Goal: Task Accomplishment & Management: Use online tool/utility

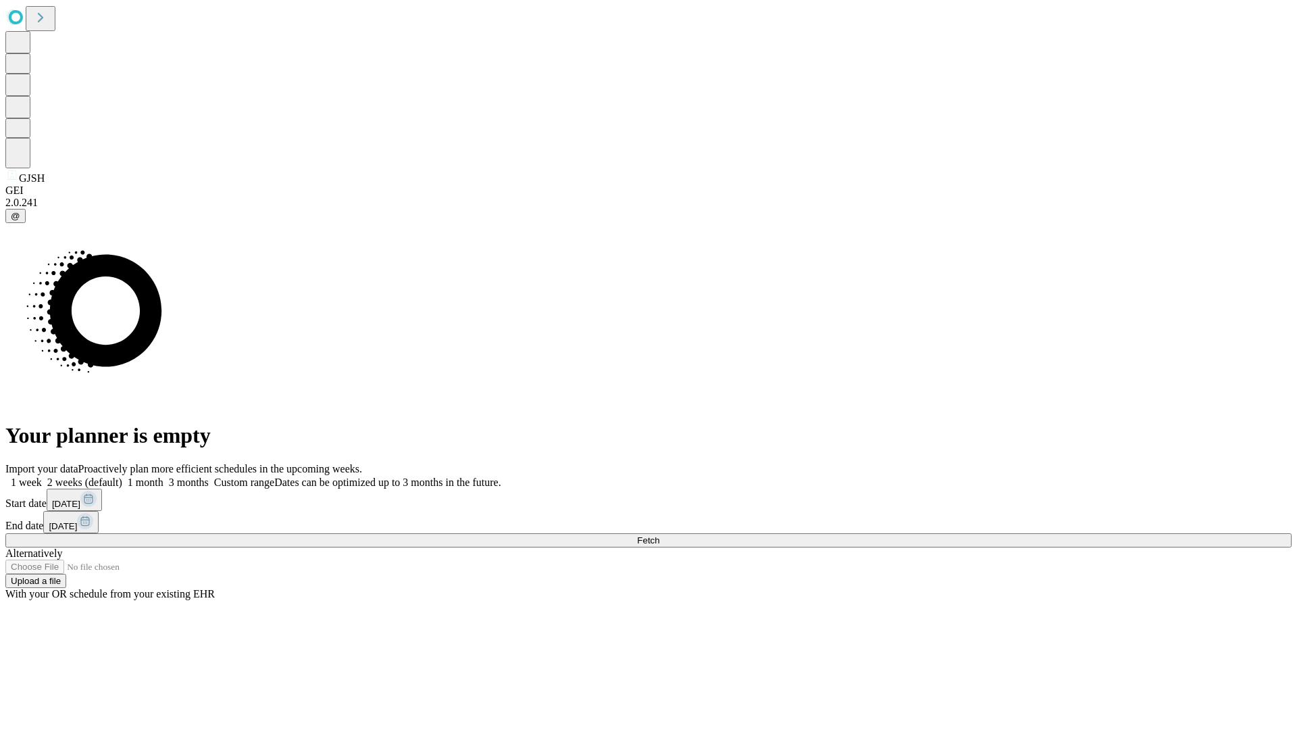
click at [659, 535] on span "Fetch" at bounding box center [648, 540] width 22 height 10
